Goal: Task Accomplishment & Management: Use online tool/utility

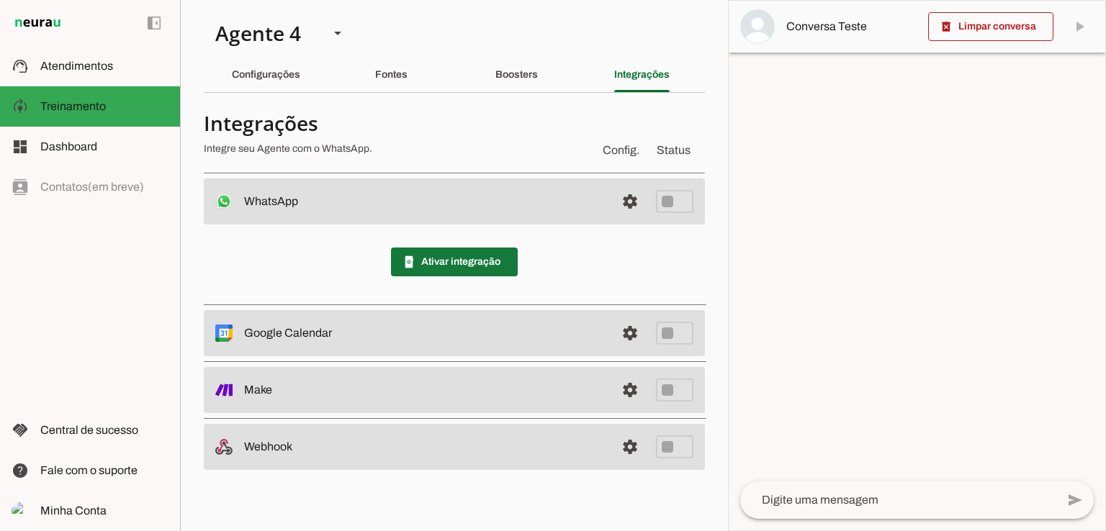
click at [499, 266] on span at bounding box center [454, 262] width 127 height 35
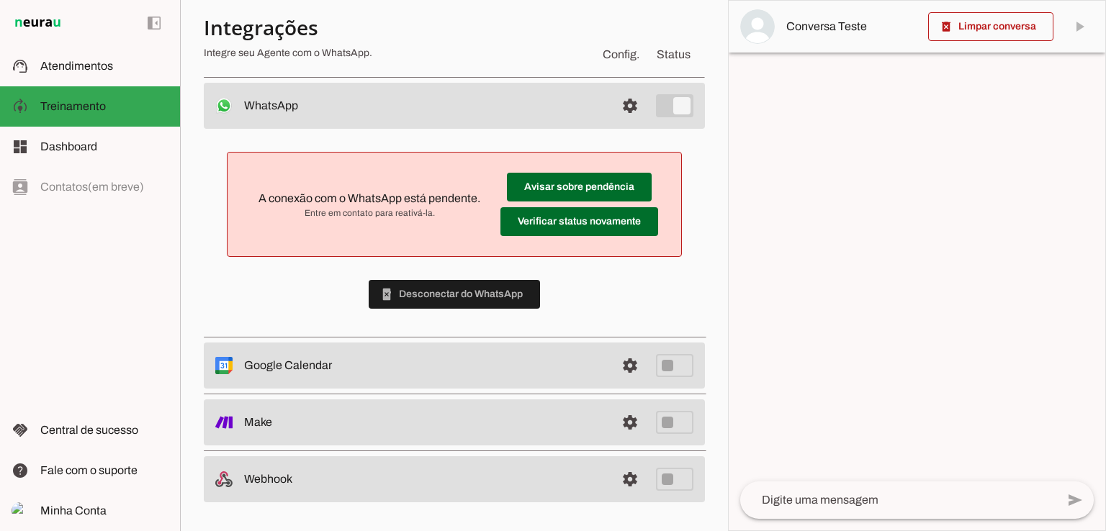
scroll to position [95, 0]
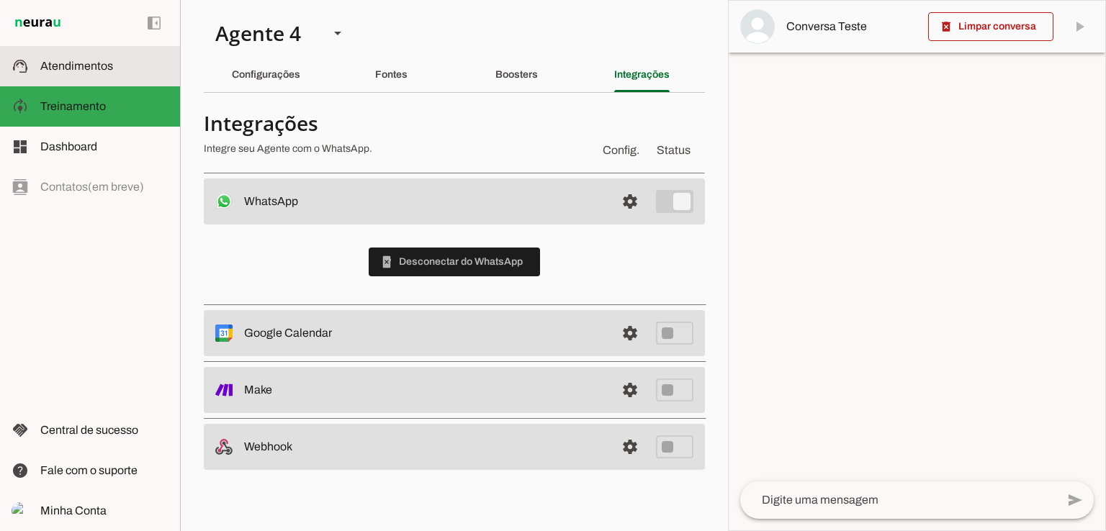
click at [105, 63] on span "Atendimentos" at bounding box center [76, 66] width 73 height 12
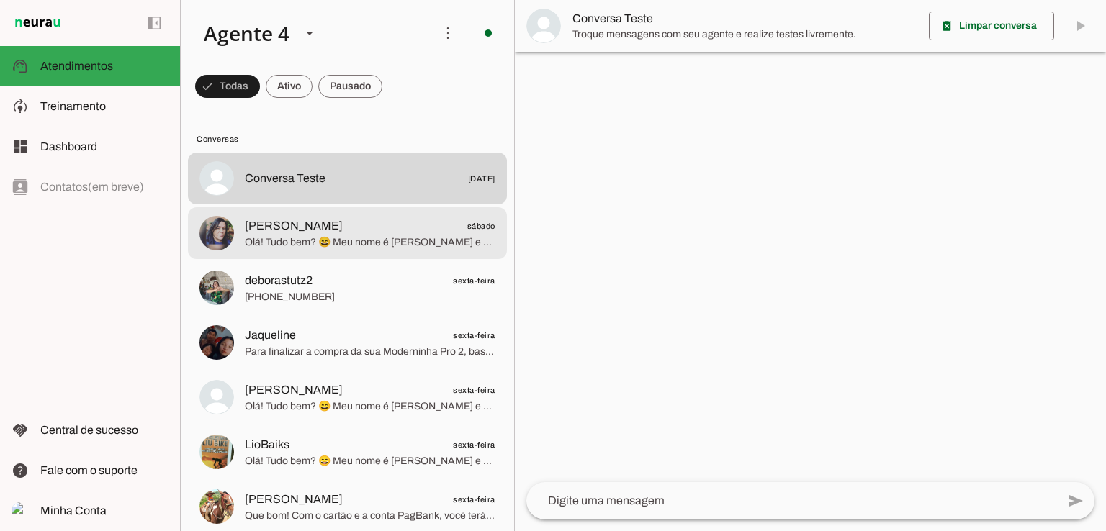
click at [321, 189] on div at bounding box center [370, 178] width 251 height 21
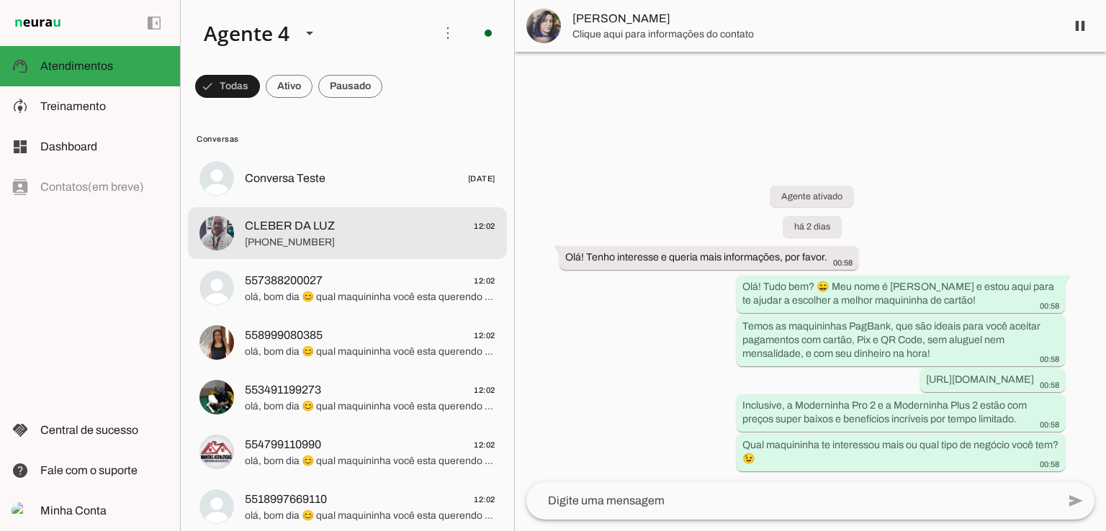
click at [335, 230] on span "CLEBER DA LUZ 12:02" at bounding box center [370, 226] width 251 height 18
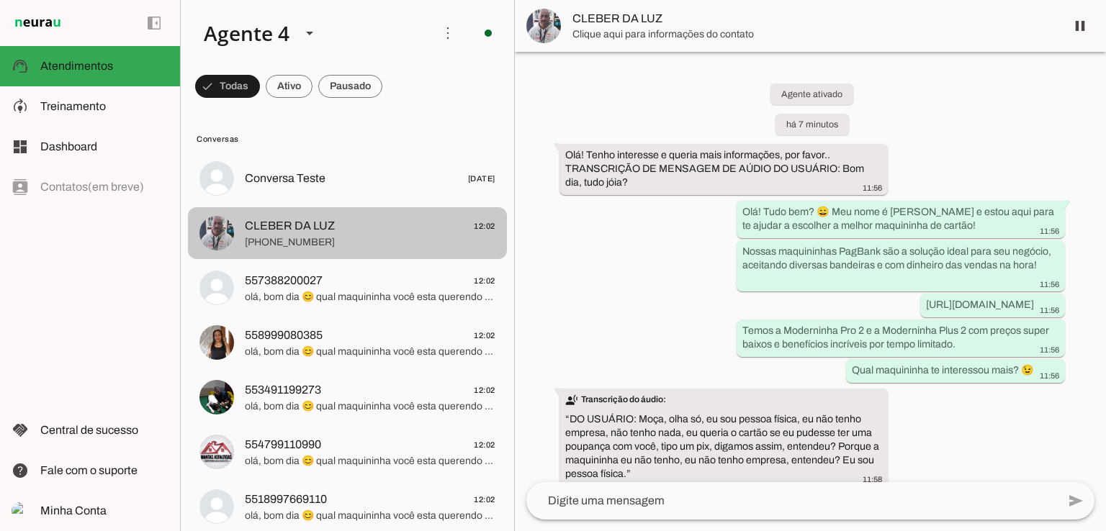
scroll to position [432, 0]
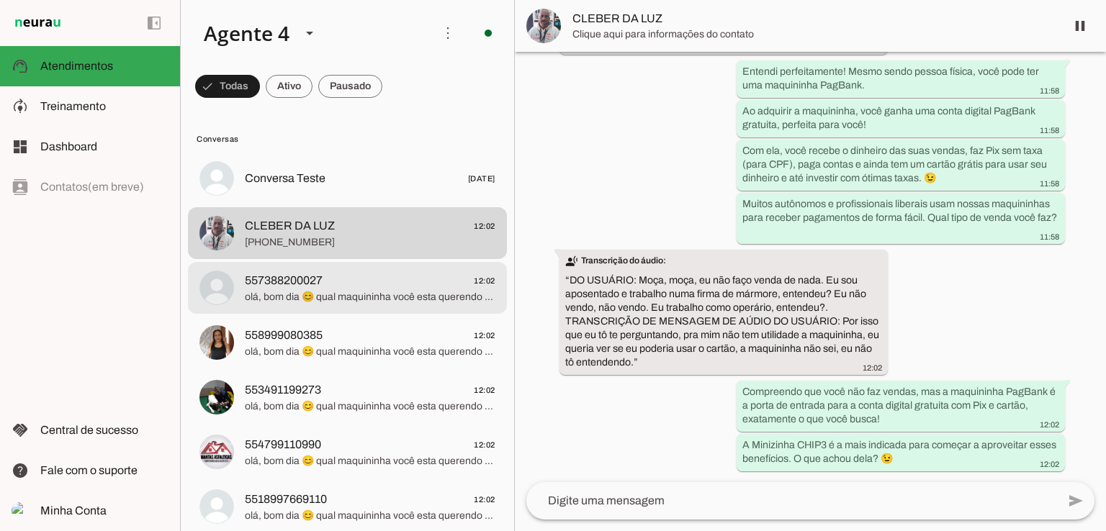
click at [334, 281] on span "557388200027 12:02" at bounding box center [370, 281] width 251 height 18
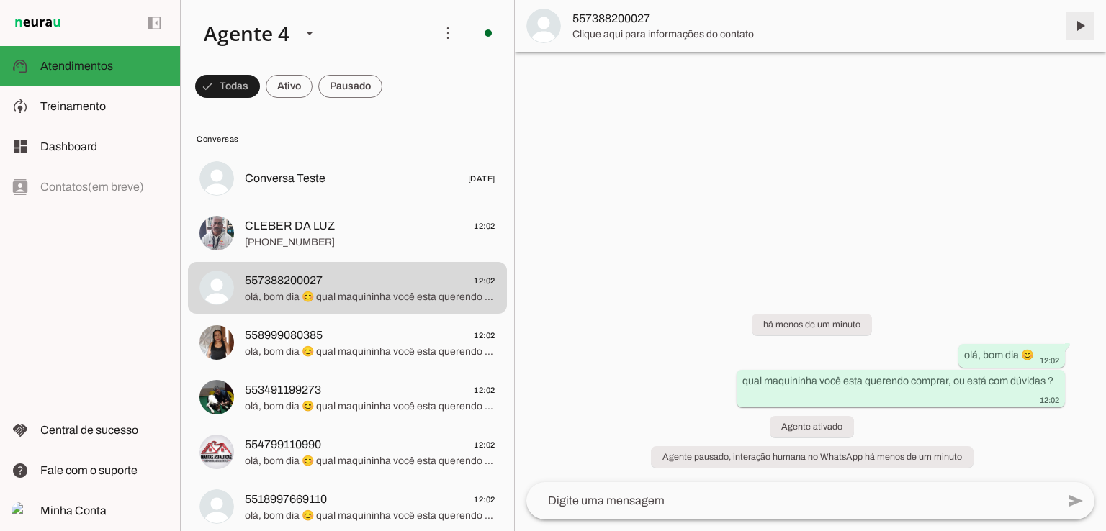
click at [1078, 27] on span at bounding box center [1080, 26] width 35 height 35
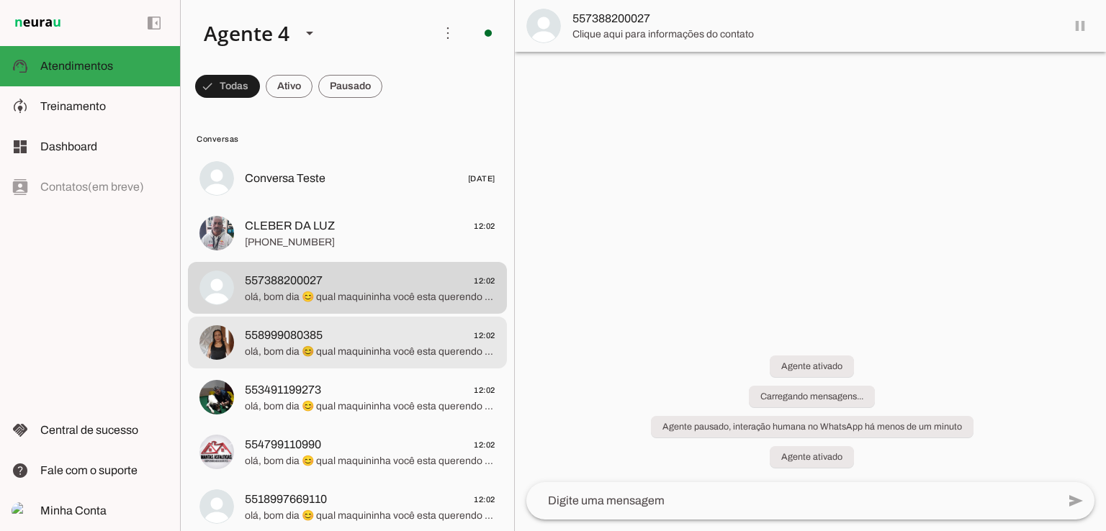
click at [339, 341] on span "558999080385 12:02" at bounding box center [370, 336] width 251 height 18
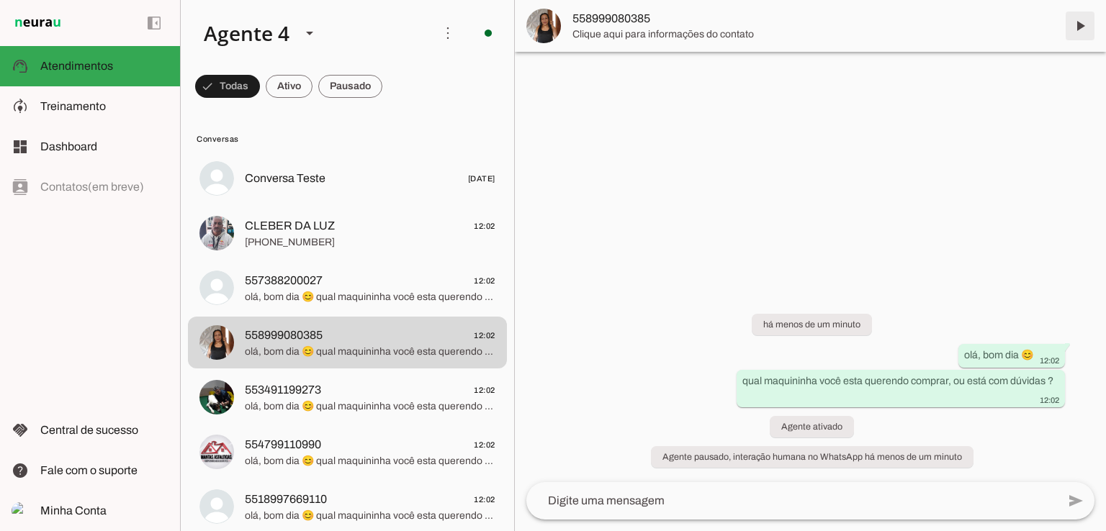
click at [1080, 27] on span at bounding box center [1080, 26] width 35 height 35
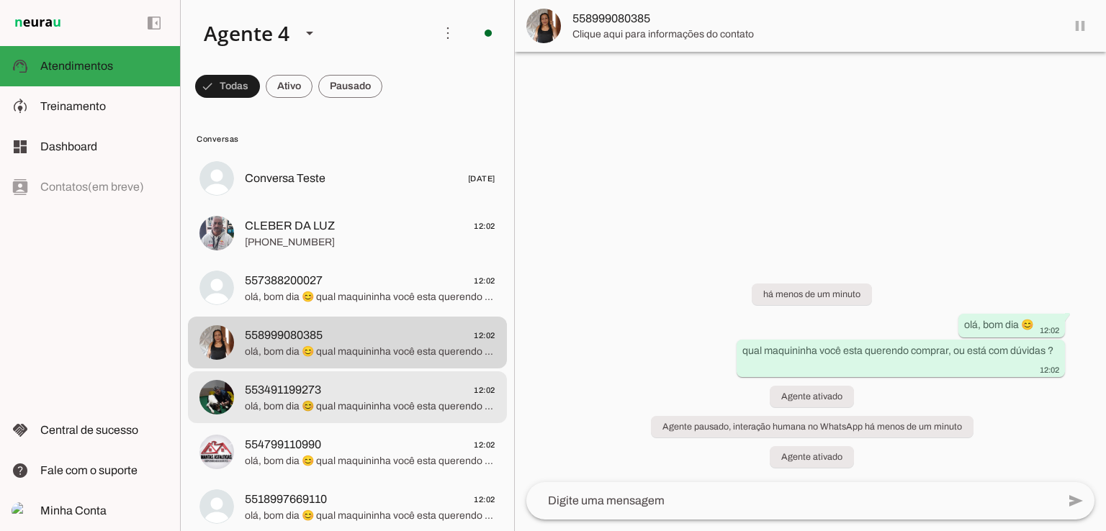
click at [413, 403] on span "olá, bom dia 😊 qual maquininha você esta querendo comprar, ou está com dúvidas ?" at bounding box center [370, 407] width 251 height 14
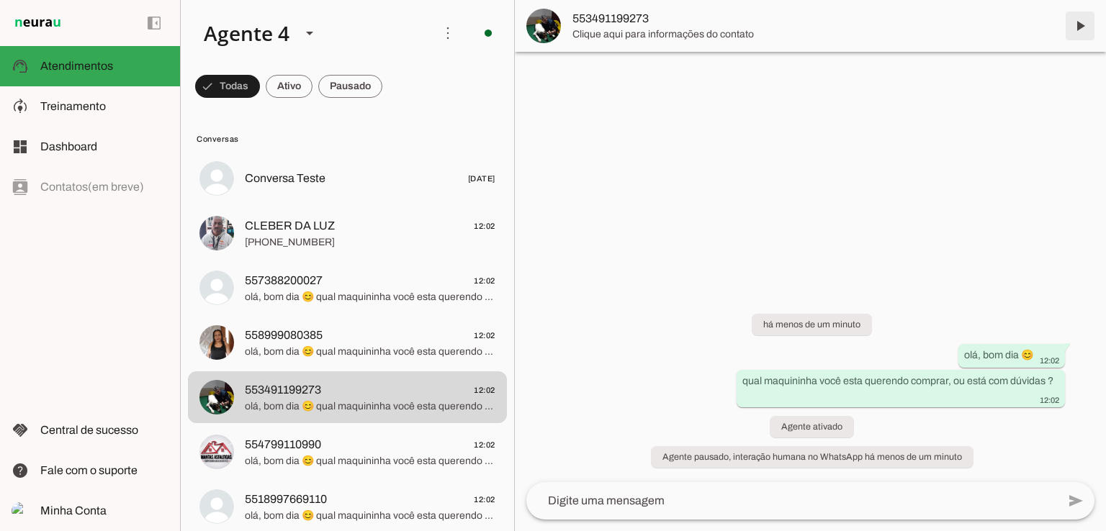
click at [1083, 24] on span at bounding box center [1080, 26] width 35 height 35
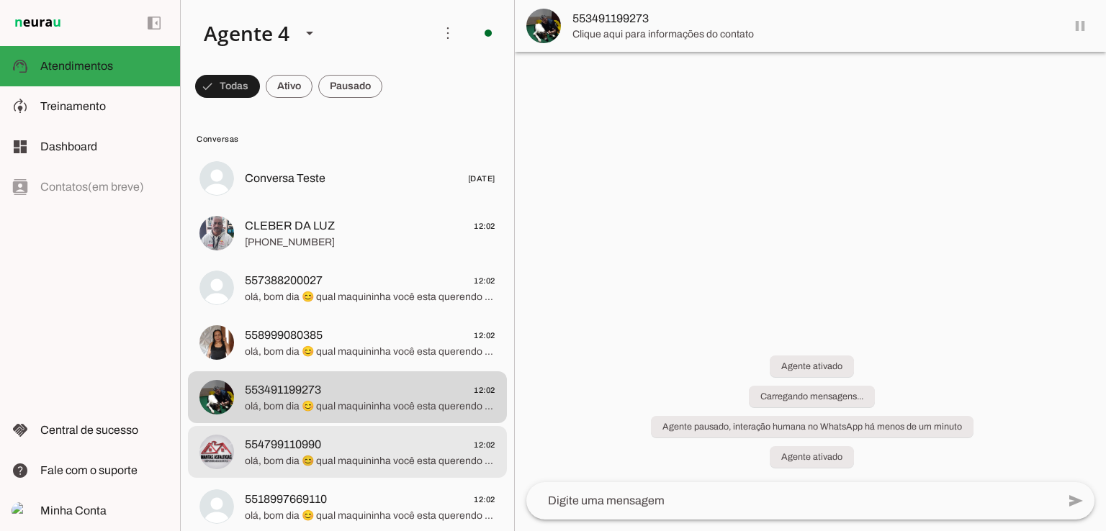
scroll to position [72, 0]
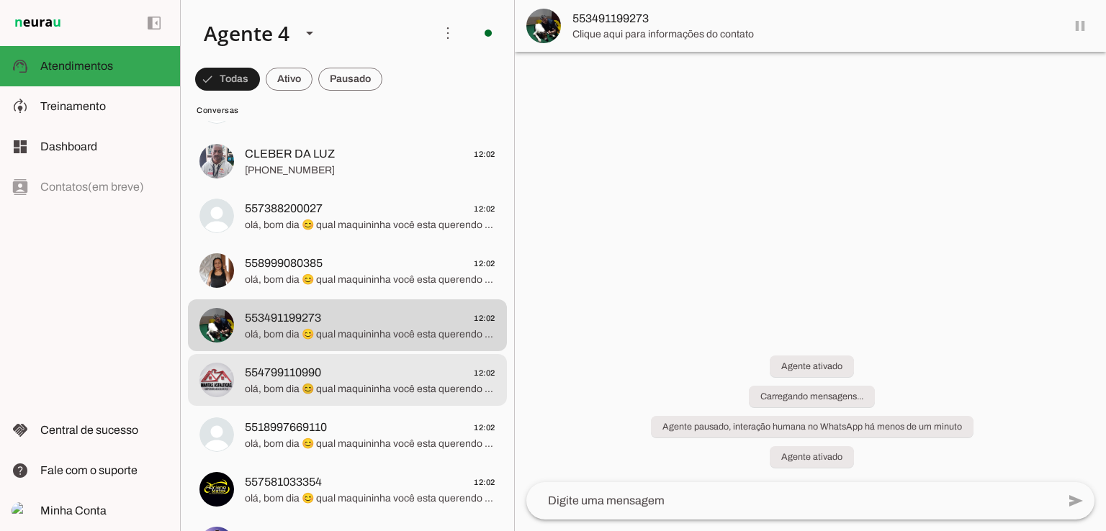
click at [302, 389] on span "olá, bom dia 😊 qual maquininha você esta querendo comprar, ou está com dúvidas ?" at bounding box center [370, 389] width 251 height 14
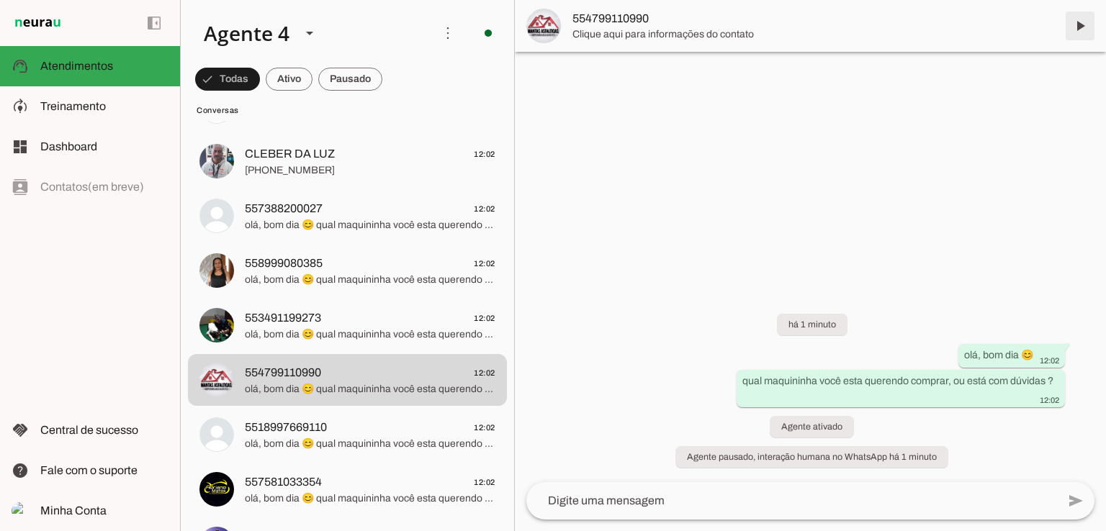
click at [1078, 27] on span at bounding box center [1080, 26] width 35 height 35
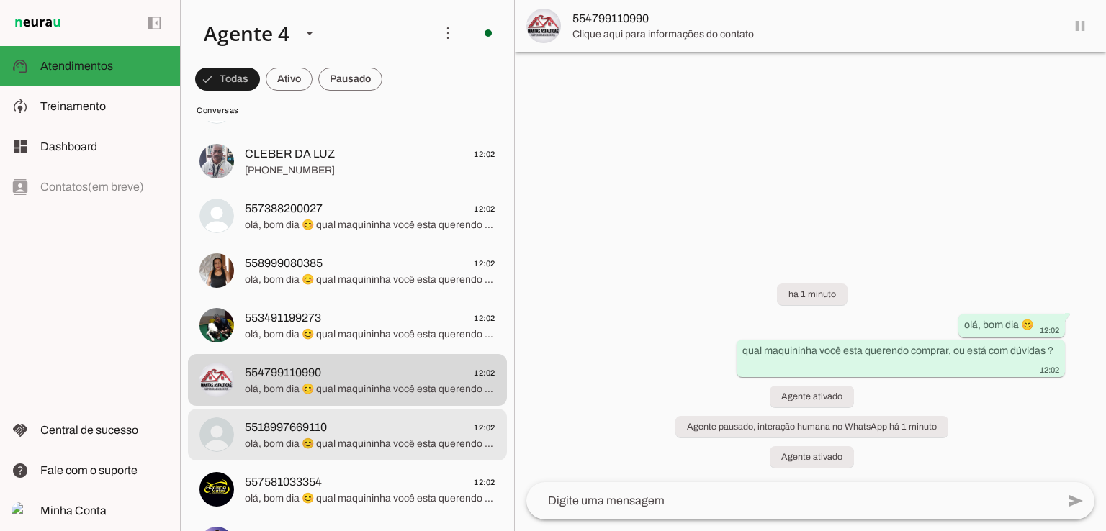
click at [294, 433] on span "5518997669110" at bounding box center [286, 427] width 82 height 17
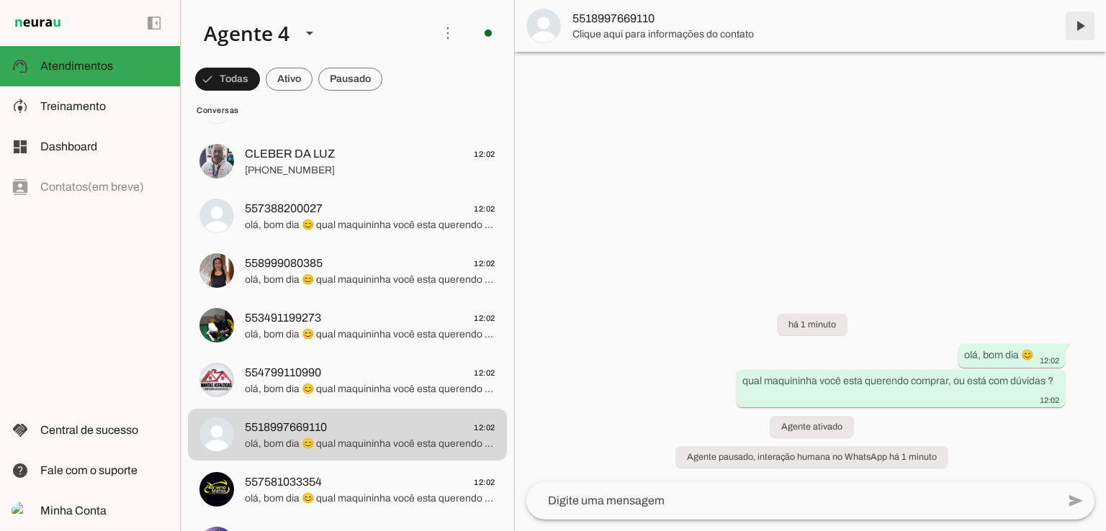
click at [1083, 29] on span at bounding box center [1080, 26] width 35 height 35
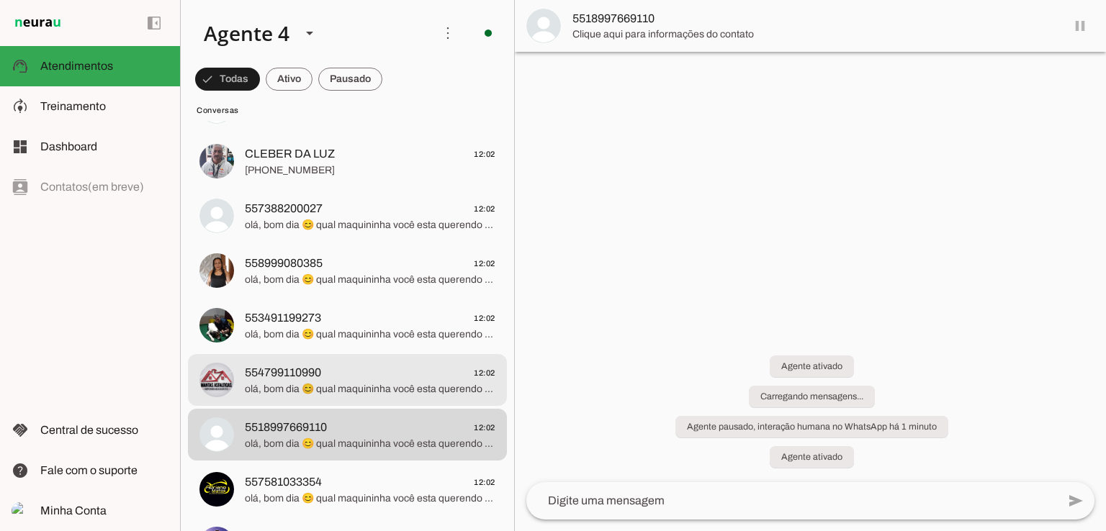
scroll to position [144, 0]
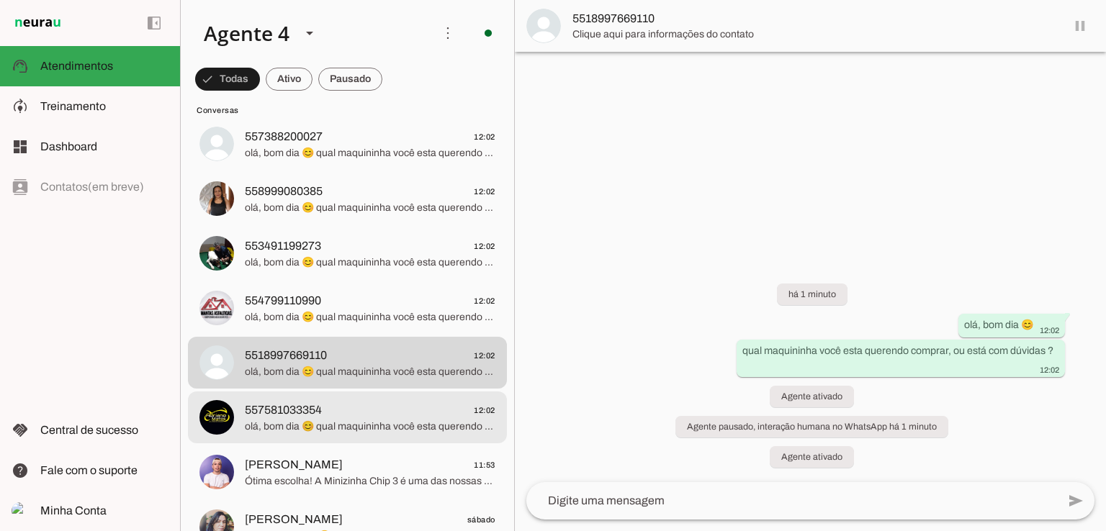
click at [346, 417] on span "557581033354 12:02" at bounding box center [370, 411] width 251 height 18
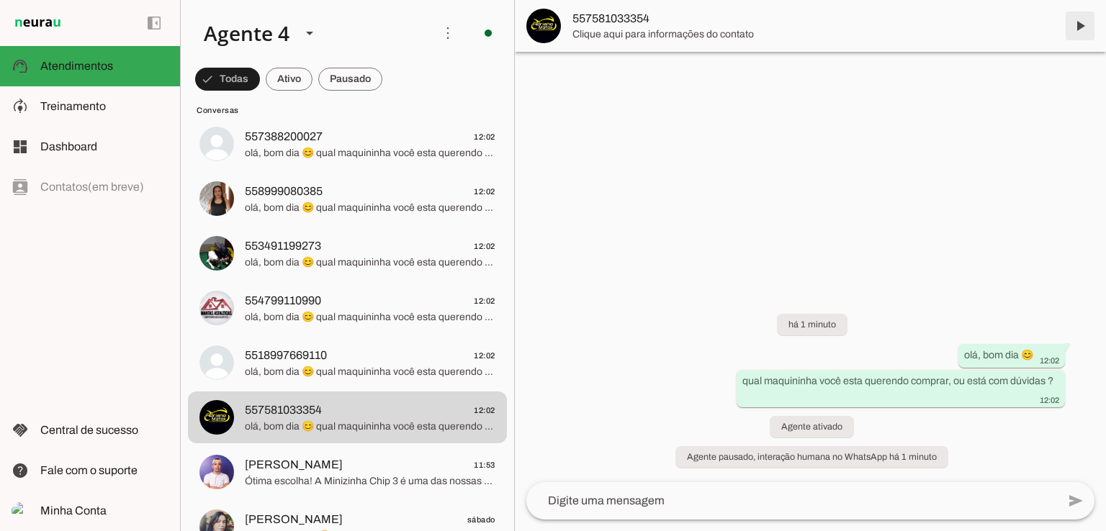
click at [1079, 29] on span at bounding box center [1080, 26] width 35 height 35
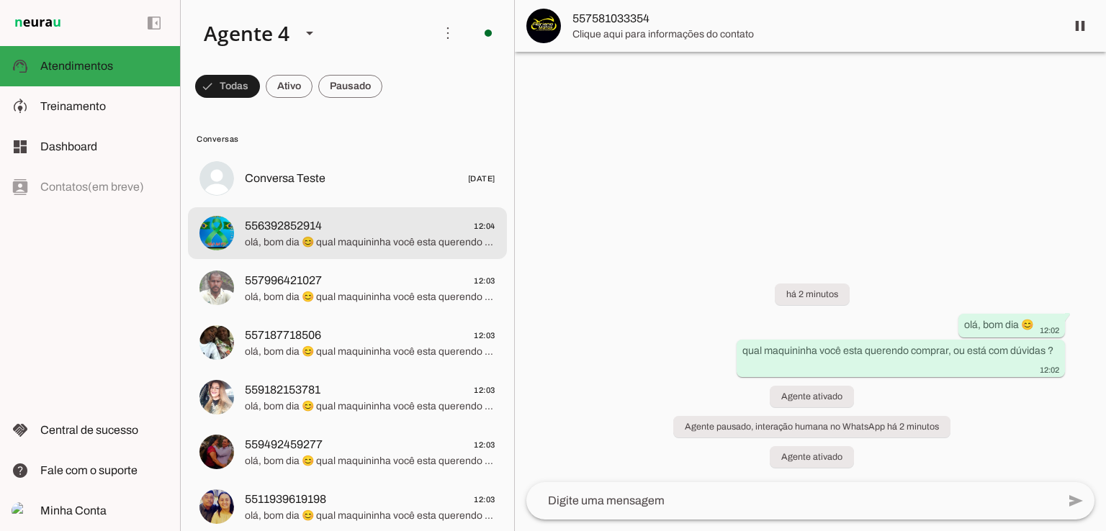
click at [266, 231] on span "556392852914" at bounding box center [283, 225] width 77 height 17
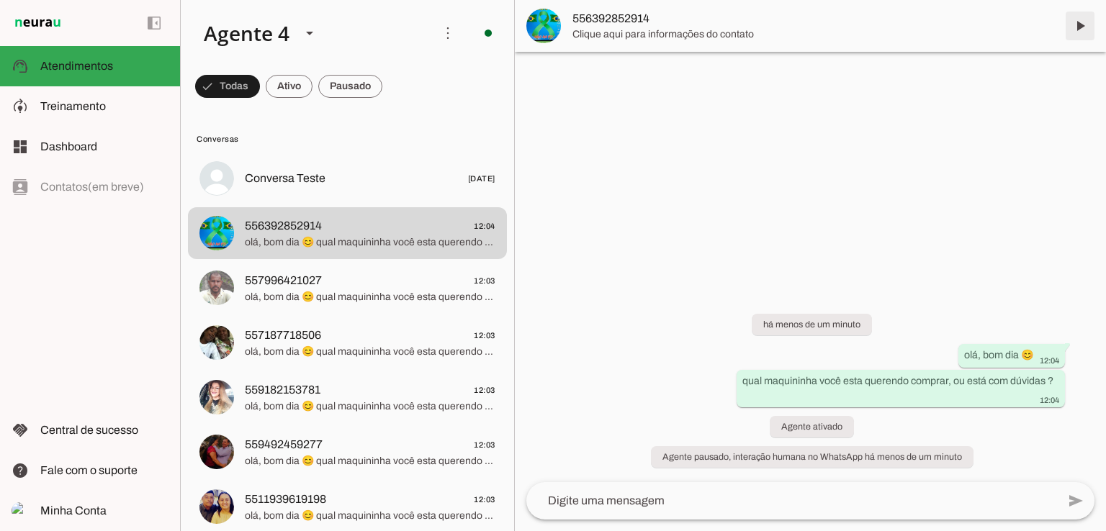
click at [1078, 30] on span at bounding box center [1080, 26] width 35 height 35
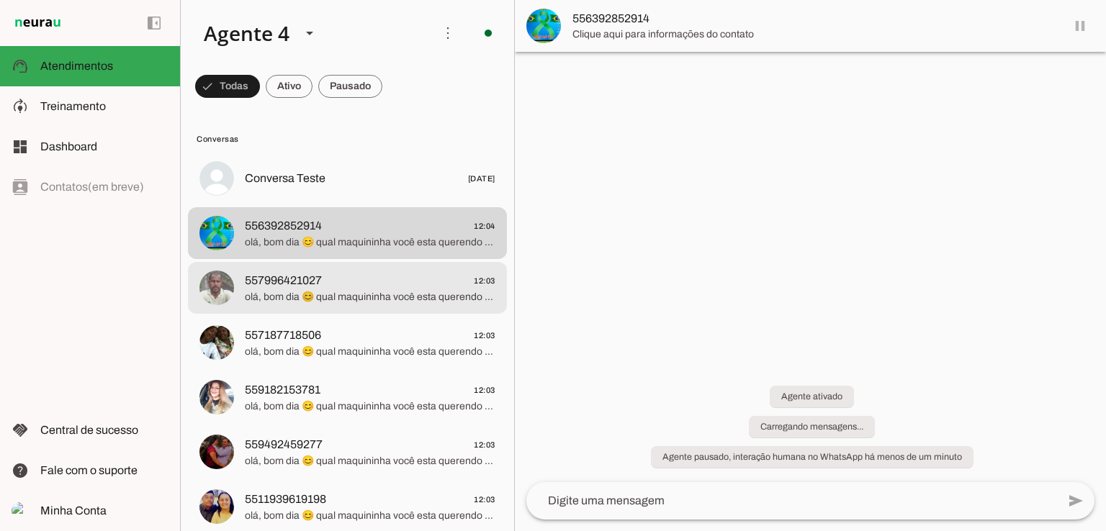
click at [266, 281] on span "557996421027" at bounding box center [283, 280] width 77 height 17
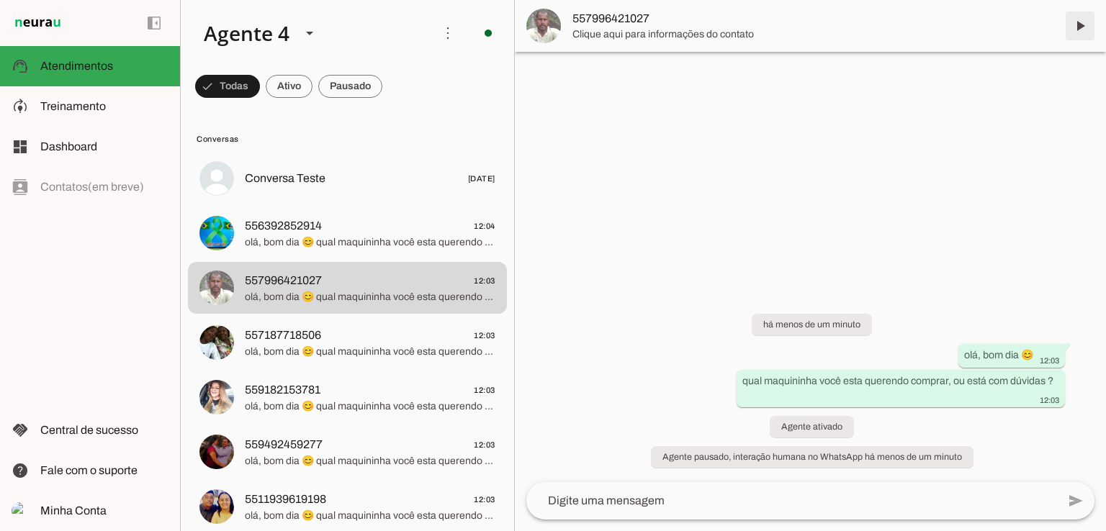
click at [1081, 27] on span at bounding box center [1080, 26] width 35 height 35
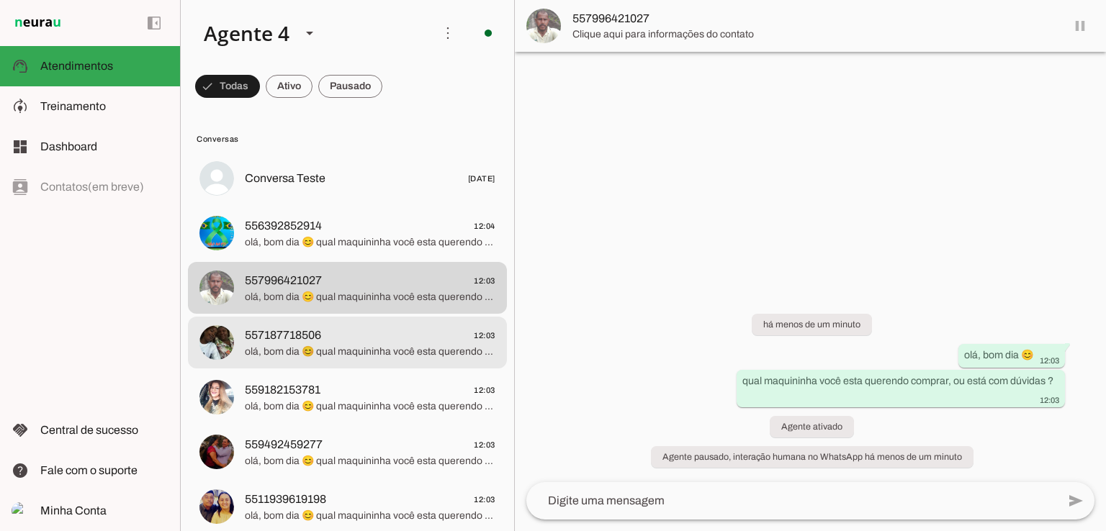
click at [342, 346] on span "olá, bom dia 😊 qual maquininha você esta querendo comprar, ou está com dúvidas ?" at bounding box center [370, 352] width 251 height 14
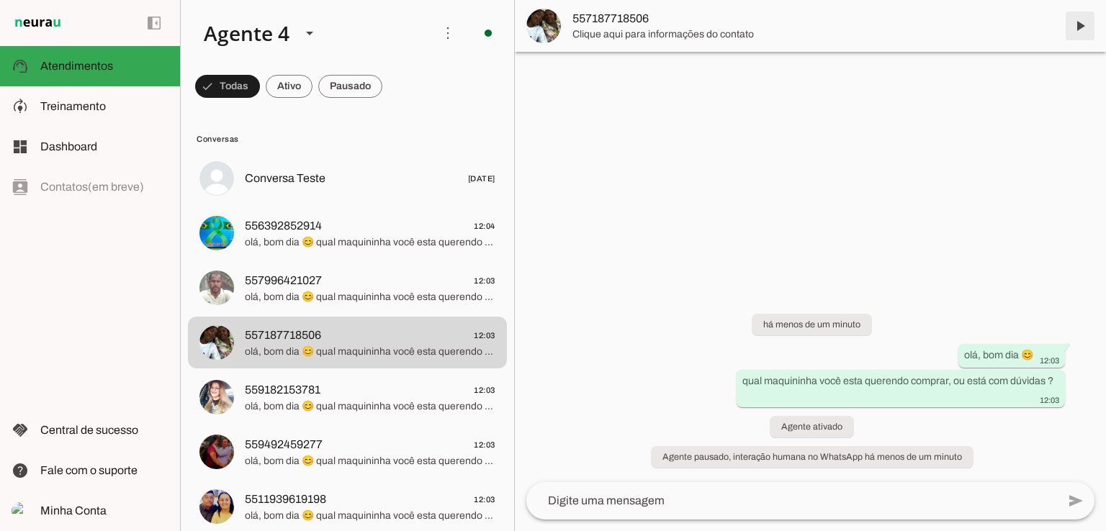
click at [1081, 27] on span at bounding box center [1080, 26] width 35 height 35
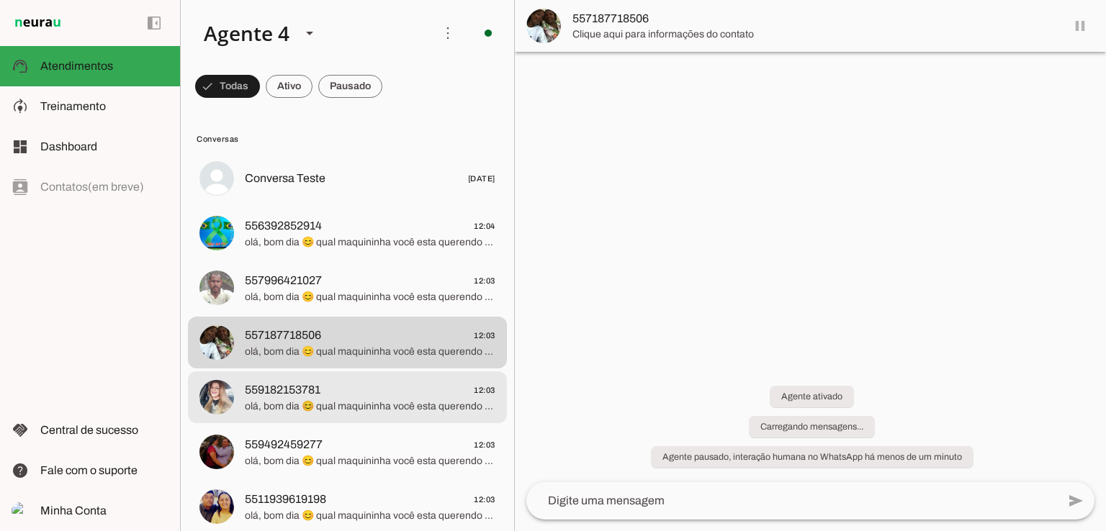
scroll to position [72, 0]
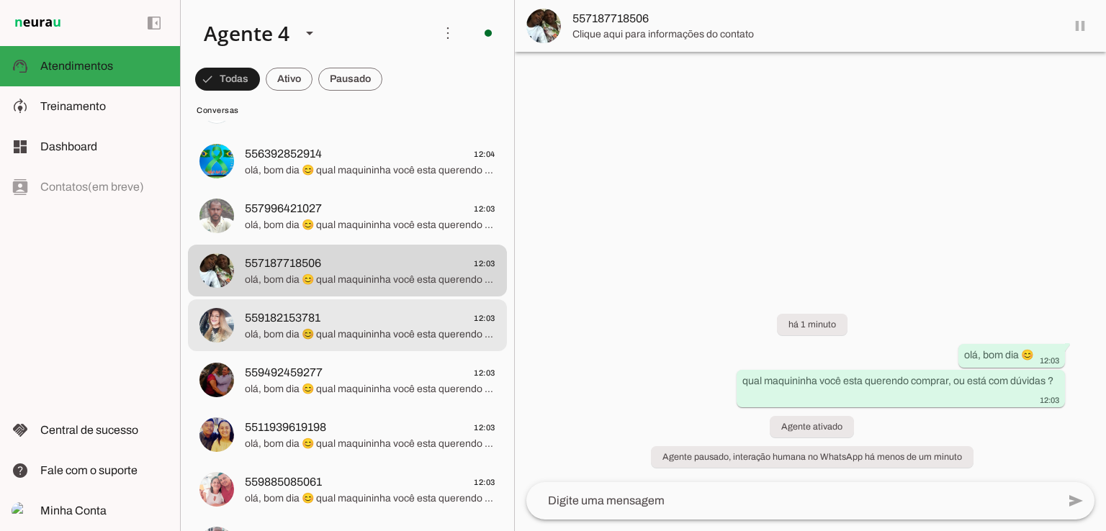
click at [272, 323] on span "559182153781" at bounding box center [283, 318] width 76 height 17
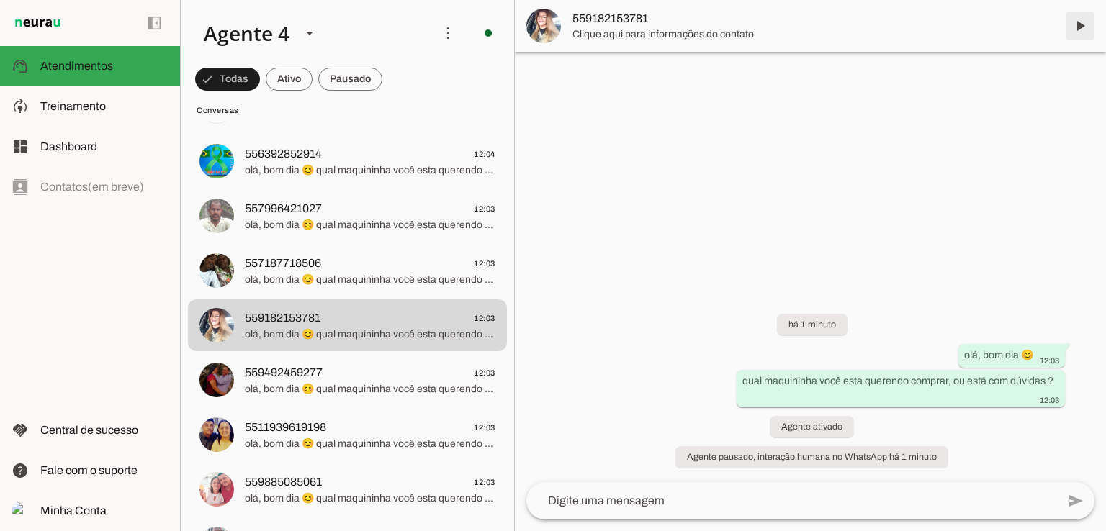
click at [1081, 28] on span at bounding box center [1080, 26] width 35 height 35
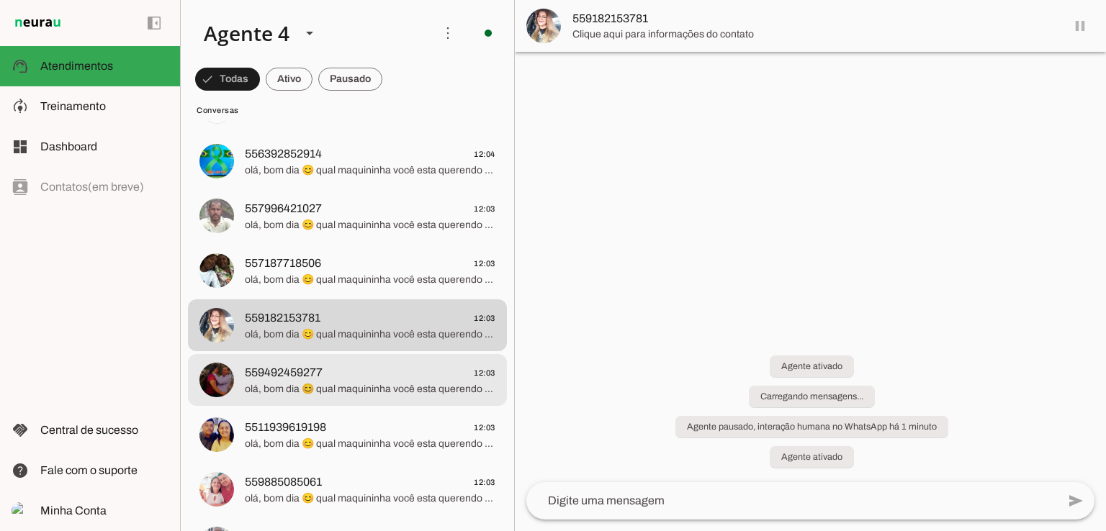
click at [250, 374] on span "559492459277" at bounding box center [284, 372] width 78 height 17
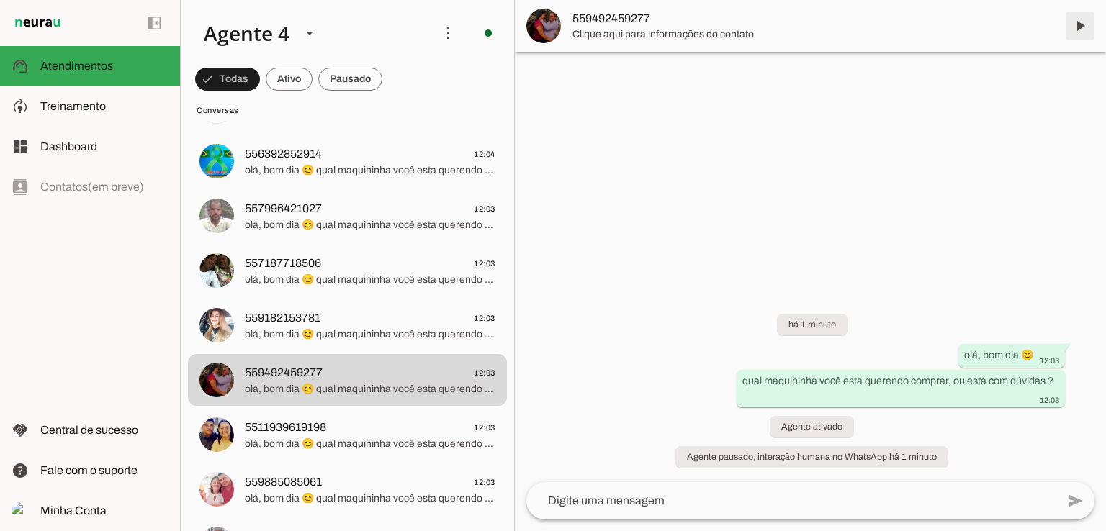
click at [1080, 27] on span at bounding box center [1080, 26] width 35 height 35
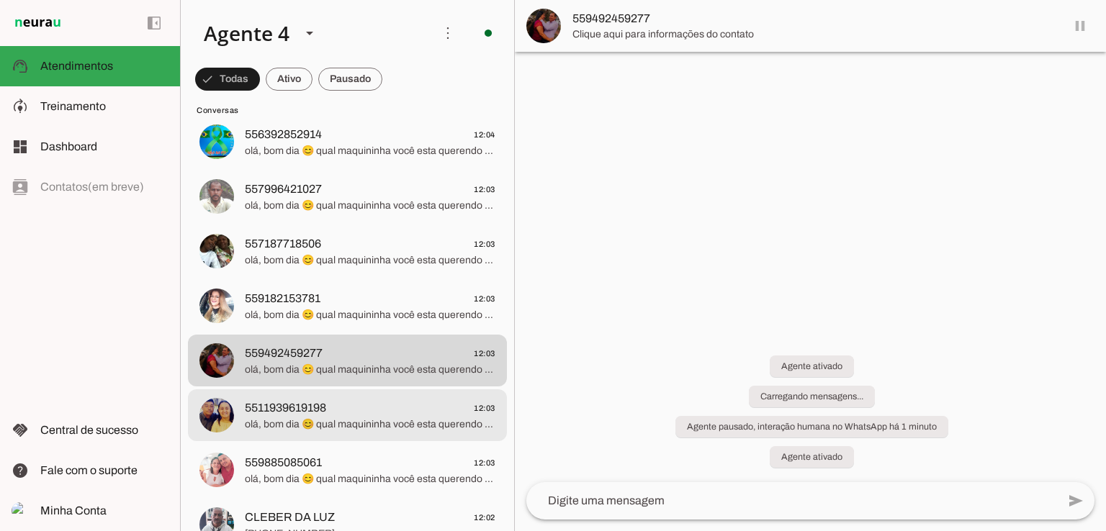
scroll to position [144, 0]
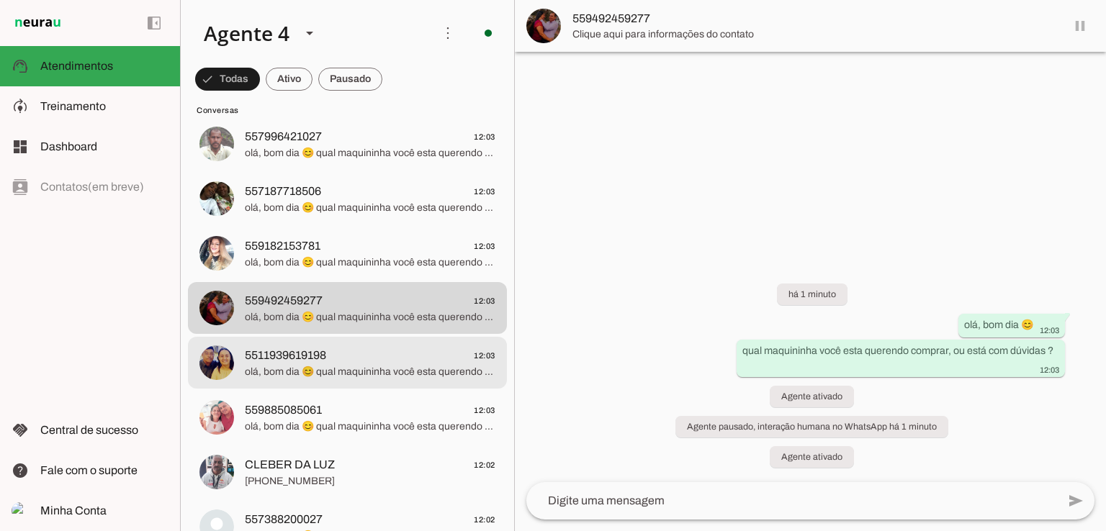
click at [257, 357] on span "5511939619198" at bounding box center [285, 355] width 81 height 17
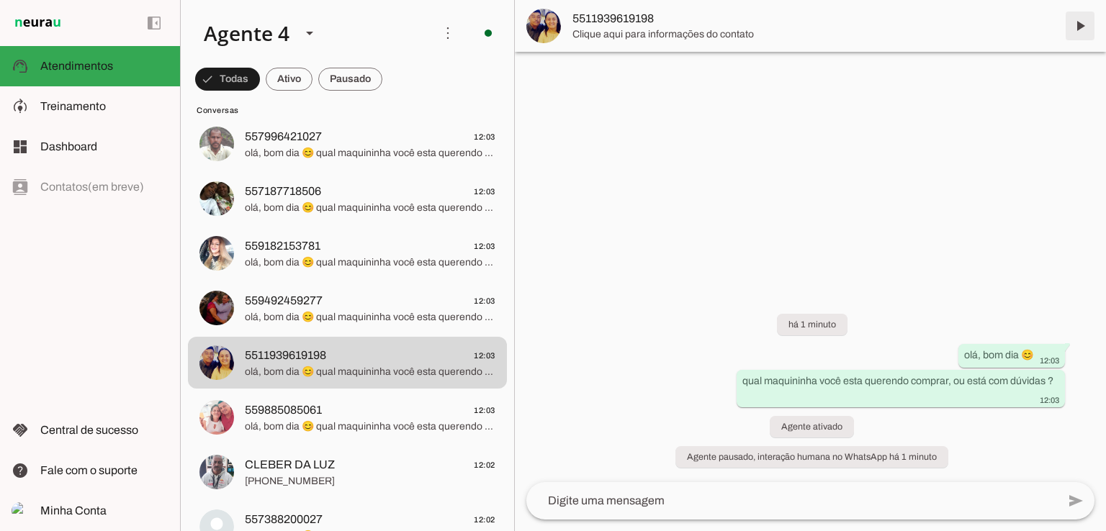
click at [1078, 25] on span at bounding box center [1080, 26] width 35 height 35
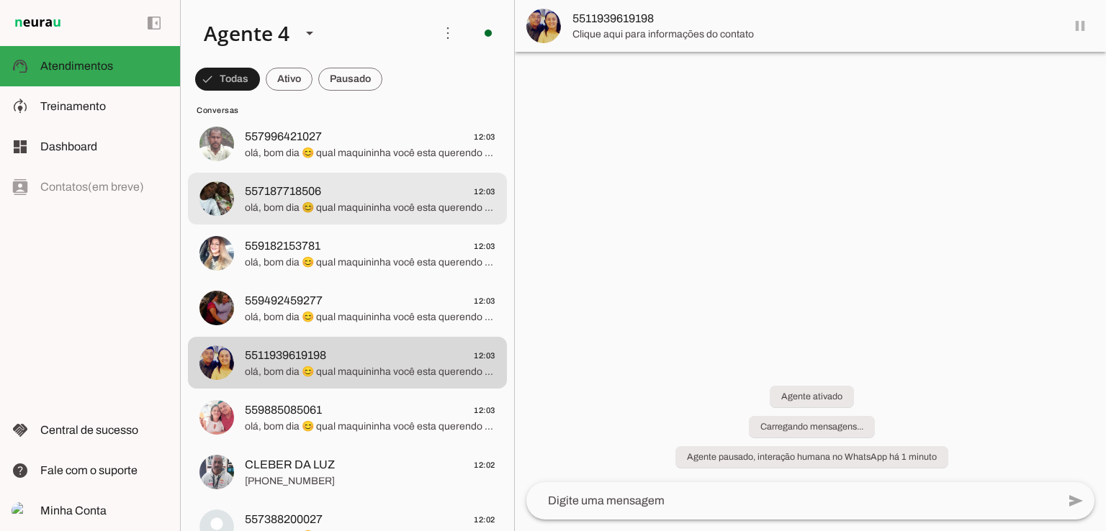
scroll to position [216, 0]
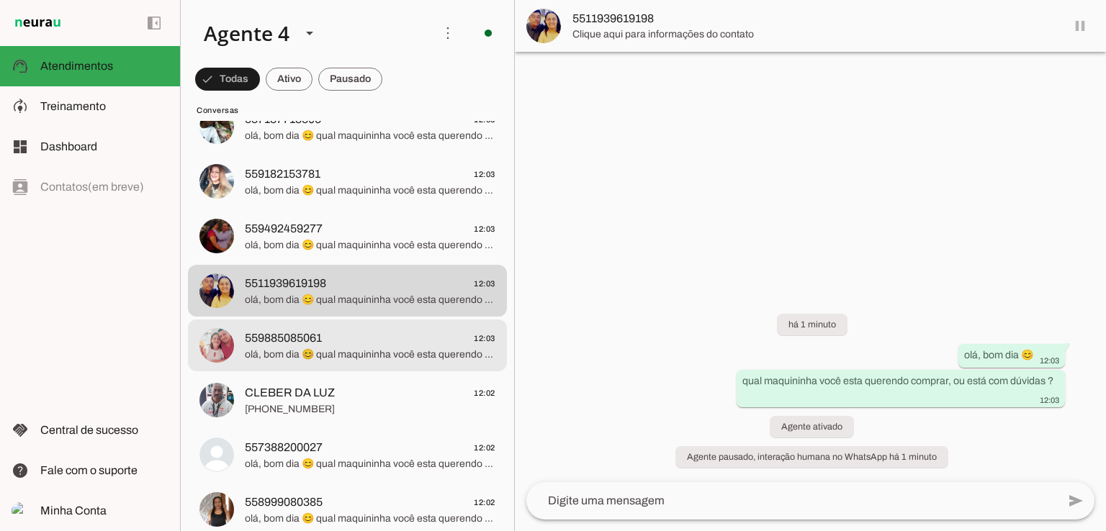
click at [325, 346] on span "559885085061 12:03" at bounding box center [370, 339] width 251 height 18
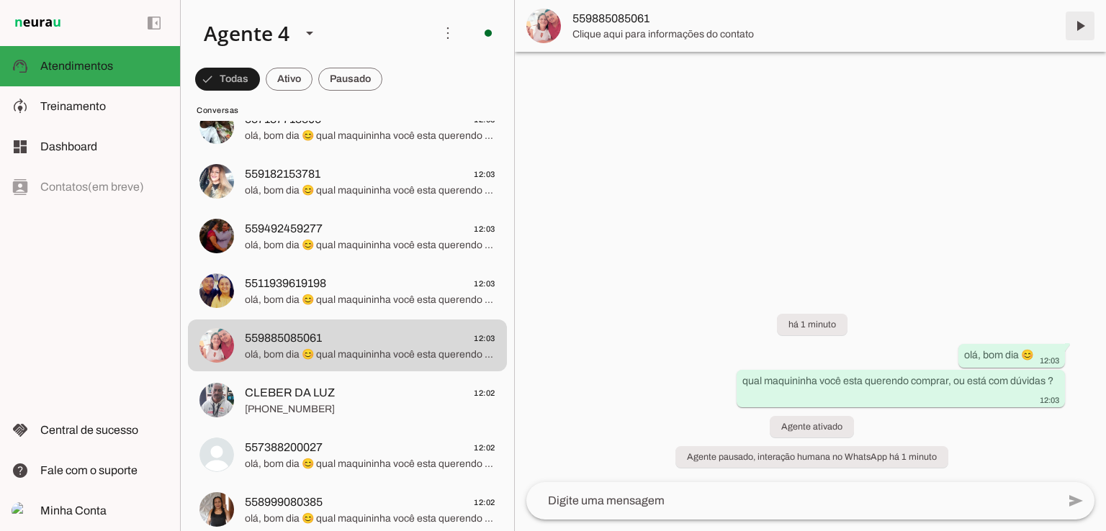
click at [1081, 27] on span at bounding box center [1080, 26] width 35 height 35
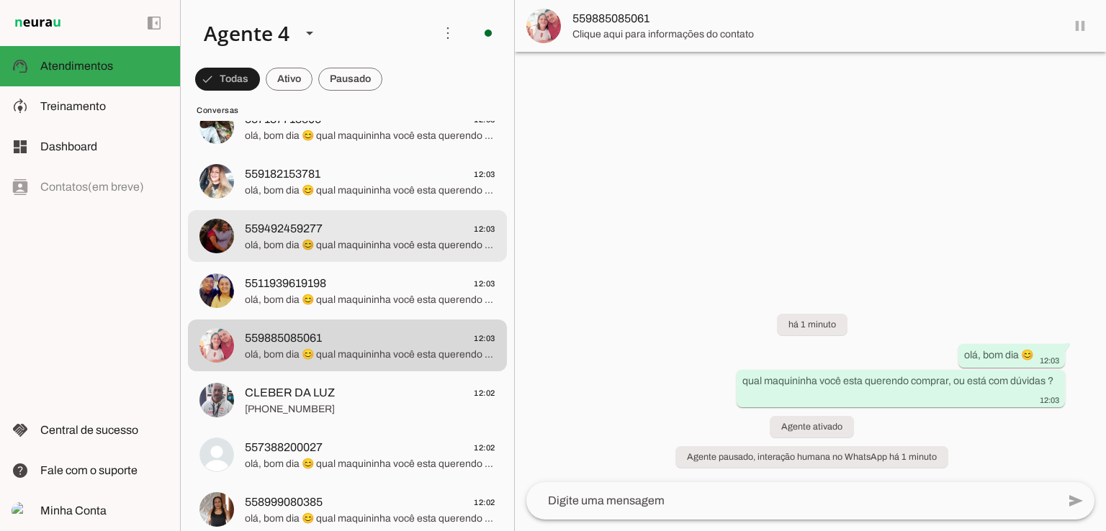
scroll to position [263, 0]
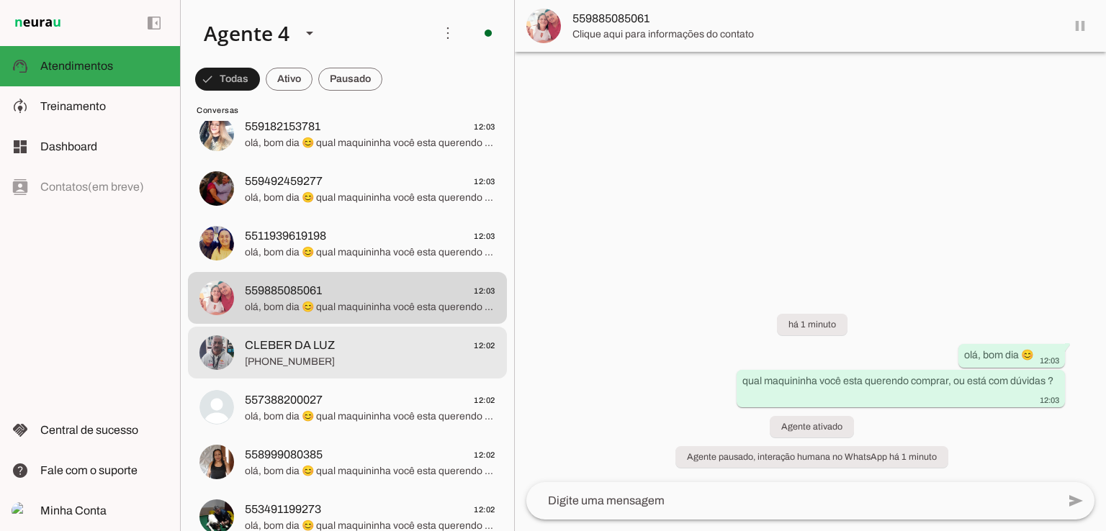
click at [280, 337] on span "CLEBER DA LUZ" at bounding box center [290, 345] width 90 height 17
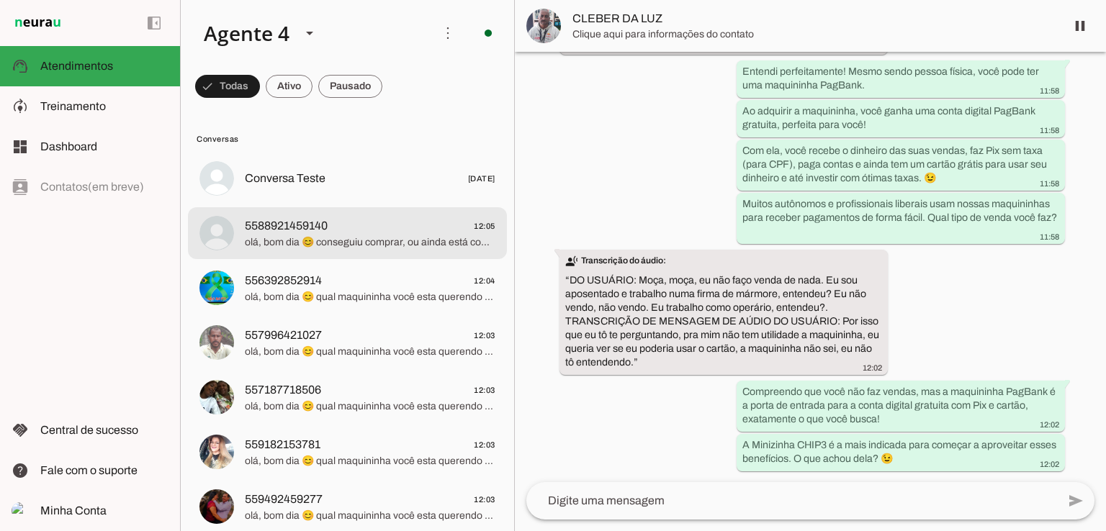
click at [335, 238] on span "olá, bom dia 😊 conseguiu comprar, ou ainda está com dúvidas ?" at bounding box center [370, 242] width 251 height 14
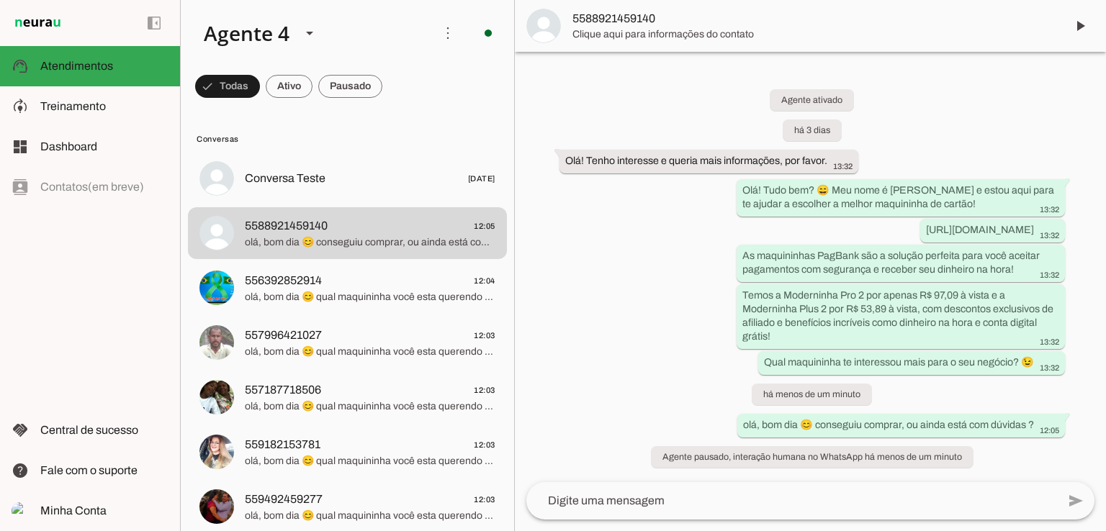
scroll to position [8, 0]
click at [1073, 25] on span at bounding box center [1080, 26] width 35 height 35
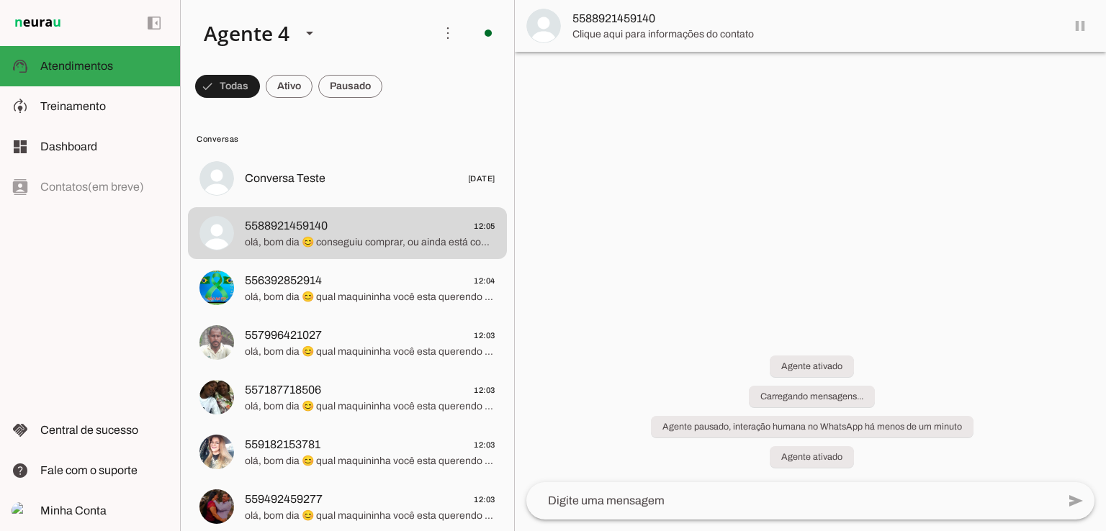
scroll to position [0, 0]
